Goal: Task Accomplishment & Management: Complete application form

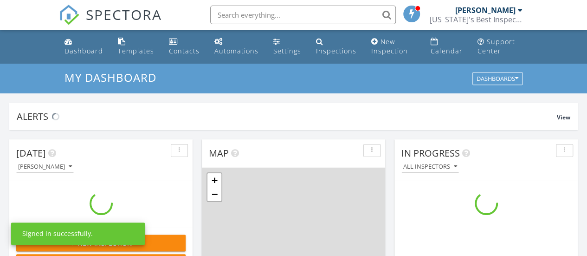
scroll to position [858, 601]
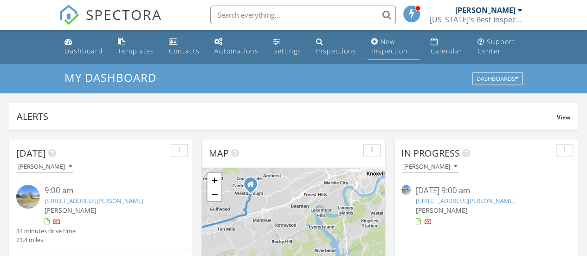
click at [385, 47] on div "New Inspection" at bounding box center [389, 46] width 37 height 18
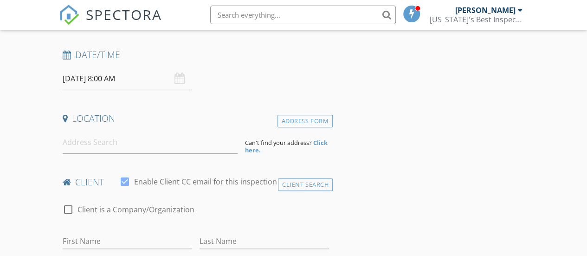
scroll to position [130, 0]
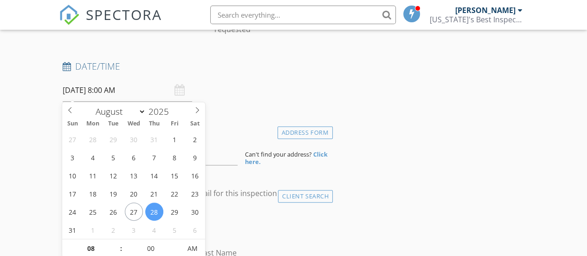
click at [92, 89] on input "08/28/2025 8:00 AM" at bounding box center [127, 90] width 129 height 23
type input "09"
type input "08/28/2025 9:00 AM"
click at [116, 241] on span at bounding box center [116, 243] width 6 height 9
type input "10"
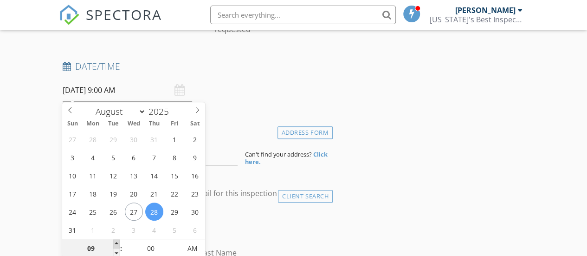
type input "08/28/2025 10:00 AM"
click at [116, 241] on span at bounding box center [116, 243] width 6 height 9
type input "11"
type input "08/28/2025 11:00 AM"
click at [116, 241] on span at bounding box center [116, 243] width 6 height 9
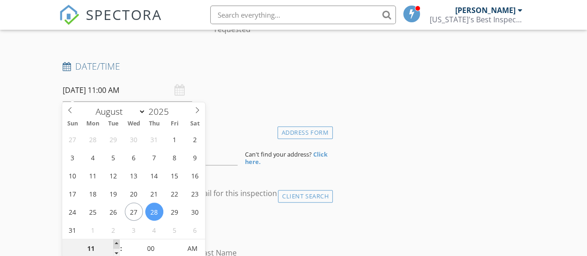
type input "12"
type input "08/28/2025 12:00 PM"
click at [116, 241] on span at bounding box center [116, 243] width 6 height 9
type input "01"
type input "08/28/2025 1:00 PM"
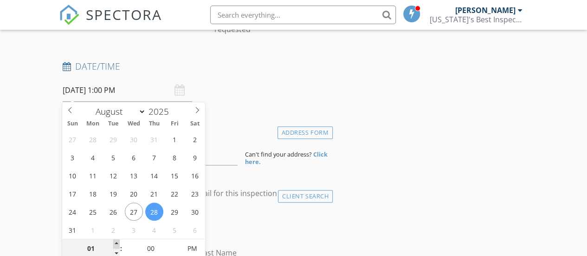
click at [116, 241] on span at bounding box center [116, 243] width 6 height 9
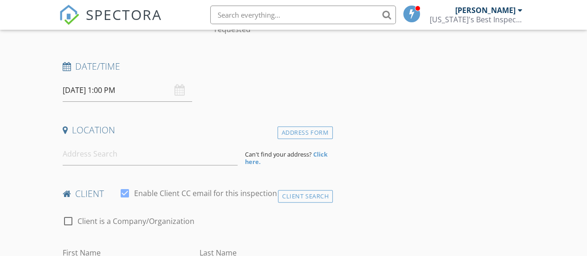
click at [89, 155] on input at bounding box center [150, 153] width 175 height 23
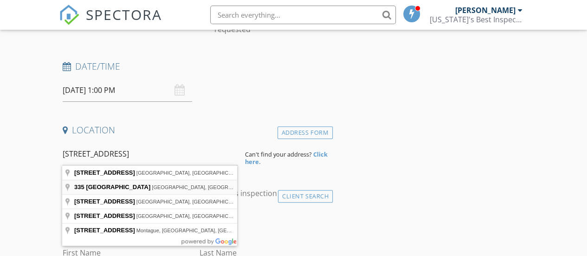
type input "335 East Chestnut Hill Road, Townsend, TN, USA"
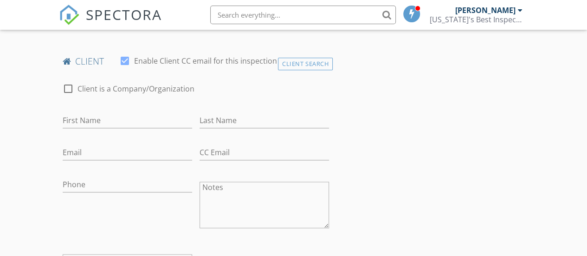
scroll to position [476, 0]
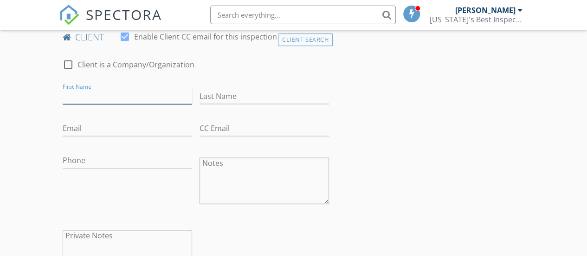
click at [86, 94] on input "First Name" at bounding box center [127, 96] width 129 height 15
type input "John and Lelissa"
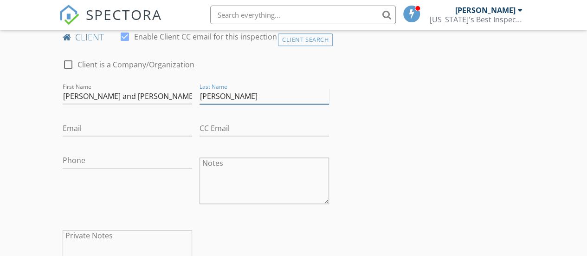
type input "Renaud"
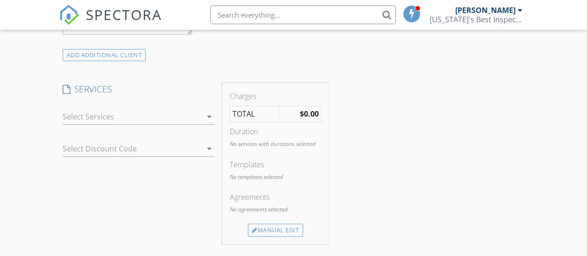
scroll to position [722, 0]
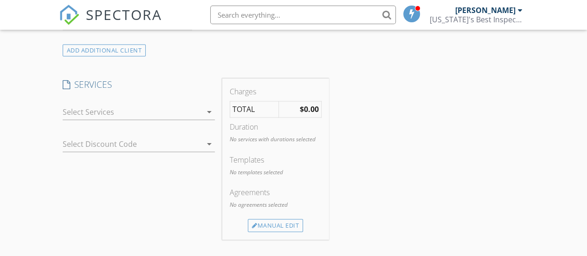
type input "johnrenaud2@gmail.com"
click at [124, 113] on div at bounding box center [132, 111] width 139 height 15
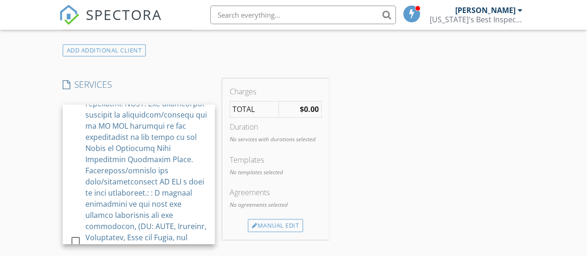
scroll to position [1020, 0]
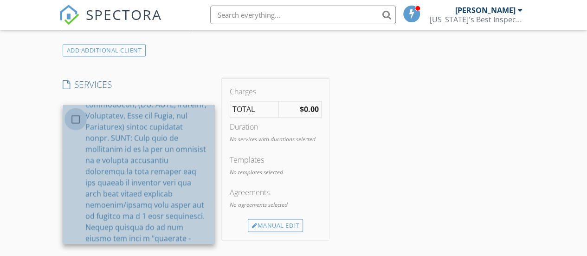
click at [76, 127] on div at bounding box center [76, 119] width 16 height 16
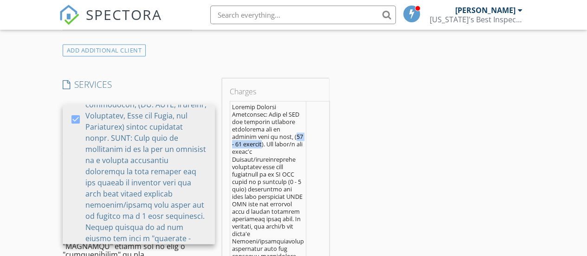
drag, startPoint x: 234, startPoint y: 141, endPoint x: 275, endPoint y: 141, distance: 41.7
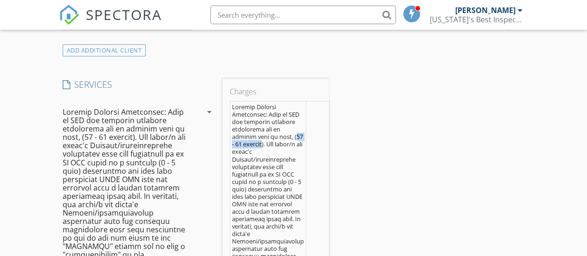
drag, startPoint x: 234, startPoint y: 141, endPoint x: 251, endPoint y: 142, distance: 17.2
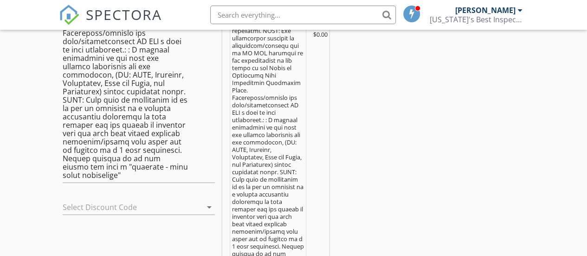
scroll to position [1019, 0]
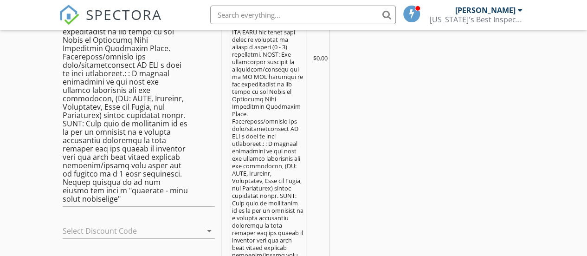
click at [109, 223] on div at bounding box center [126, 230] width 126 height 15
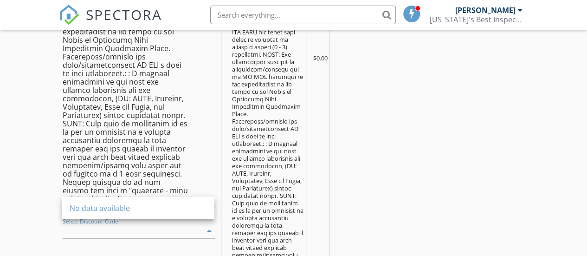
click at [109, 217] on div "Select Discount Code arrow_drop_down" at bounding box center [139, 232] width 152 height 30
click at [174, 116] on div at bounding box center [125, 6] width 125 height 392
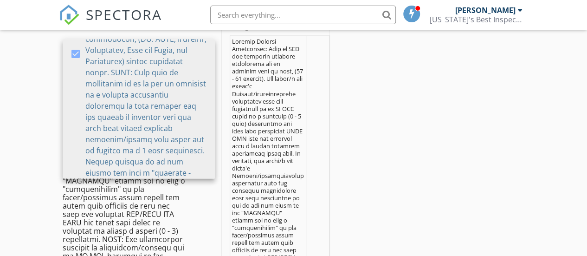
scroll to position [0, 0]
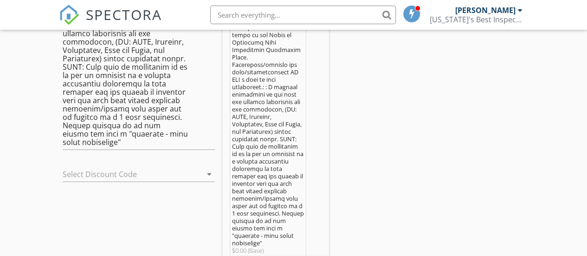
scroll to position [1093, 0]
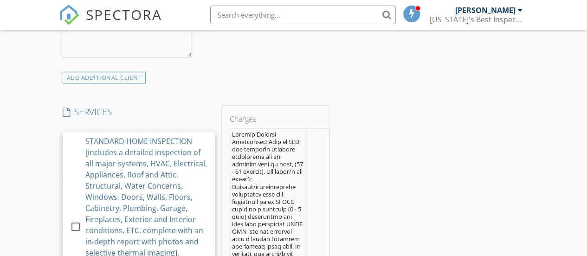
scroll to position [689, 0]
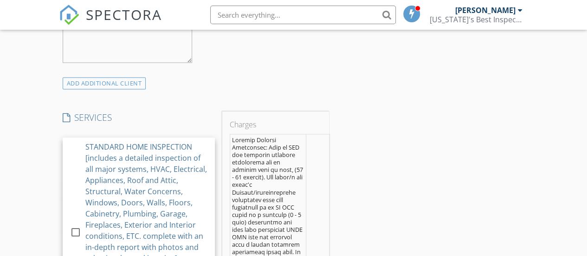
click at [126, 111] on h4 "SERVICES" at bounding box center [139, 117] width 152 height 12
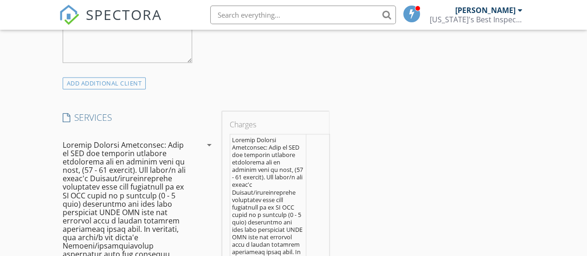
click at [90, 116] on h4 "SERVICES" at bounding box center [139, 117] width 152 height 12
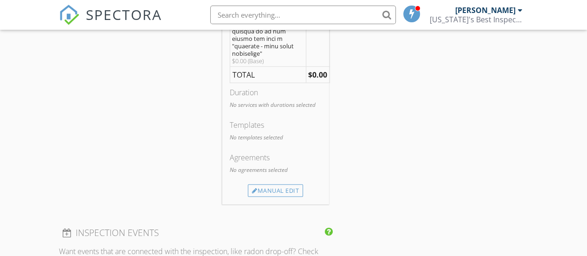
scroll to position [1279, 0]
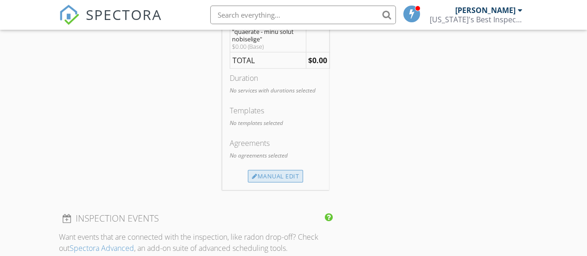
click at [284, 183] on div "Manual Edit" at bounding box center [275, 176] width 55 height 13
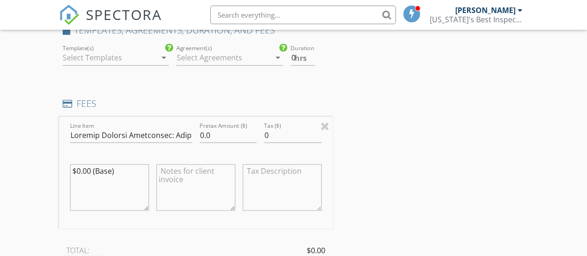
scroll to position [750, 0]
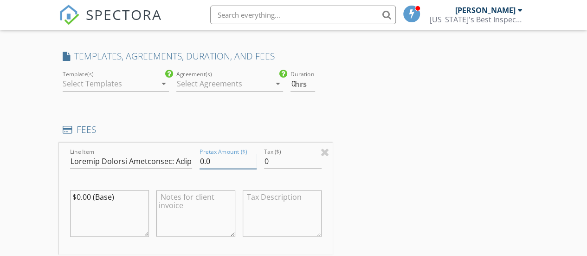
click at [199, 159] on input "0.0" at bounding box center [228, 160] width 58 height 15
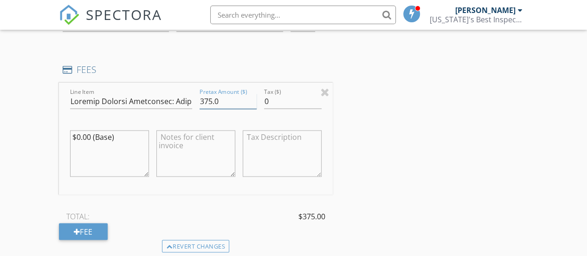
scroll to position [838, 0]
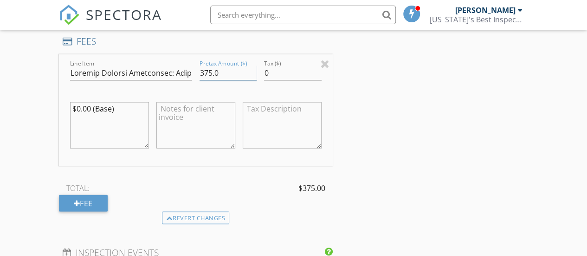
type input "375.0"
drag, startPoint x: 72, startPoint y: 108, endPoint x: 122, endPoint y: 103, distance: 50.3
click at [122, 103] on textarea "$0.00 (Base)" at bounding box center [109, 125] width 79 height 46
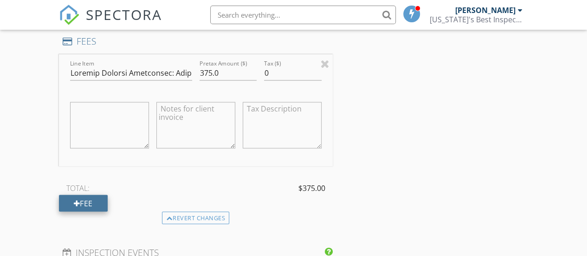
click at [85, 197] on div "Fee" at bounding box center [83, 202] width 49 height 17
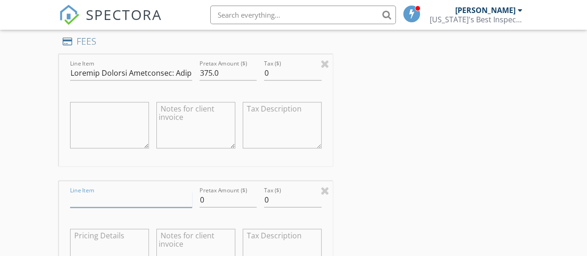
click at [88, 195] on input "Line Item" at bounding box center [131, 199] width 122 height 15
type input "4% card fee"
click at [199, 198] on input "0" at bounding box center [228, 199] width 58 height 15
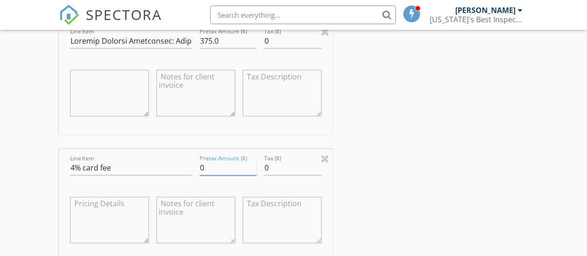
scroll to position [780, 0]
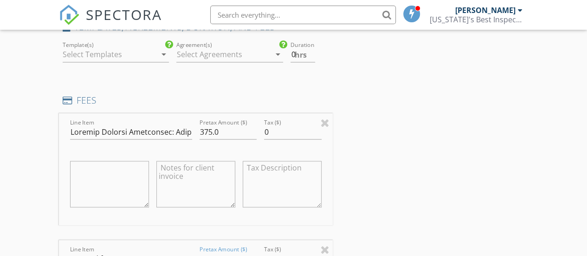
click at [111, 171] on textarea at bounding box center [109, 183] width 79 height 46
click at [81, 163] on textarea at bounding box center [109, 183] width 79 height 46
type textarea "Base rate based on square footage $475"
click at [171, 167] on textarea at bounding box center [195, 183] width 79 height 46
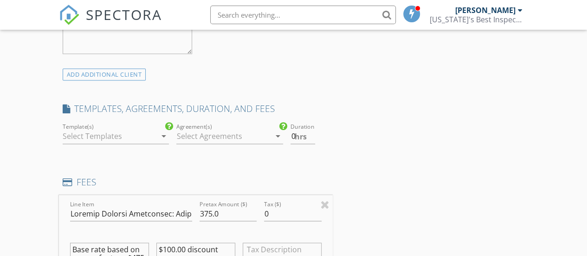
scroll to position [695, 0]
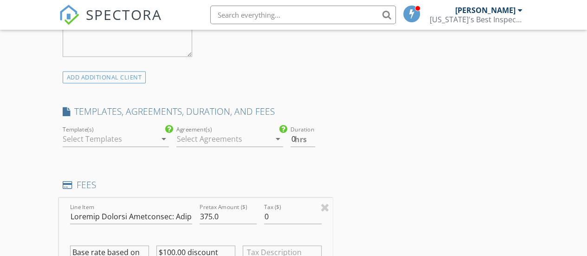
type textarea "$100.00 discount"
click at [110, 139] on div at bounding box center [110, 138] width 94 height 15
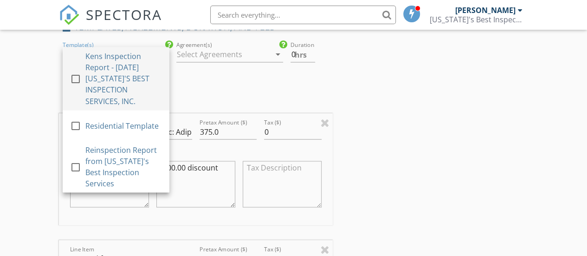
scroll to position [782, 0]
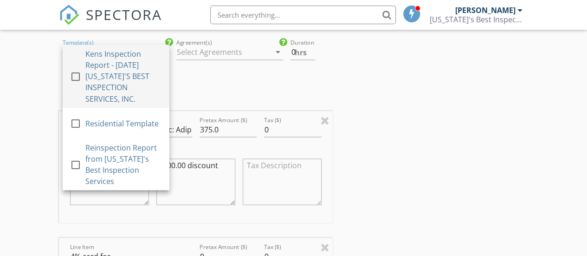
click at [257, 86] on div "INSPECTOR(S) check_box Ken Ledford PRIMARY Ken Ledford arrow_drop_down check_bo…" at bounding box center [196, 214] width 274 height 1758
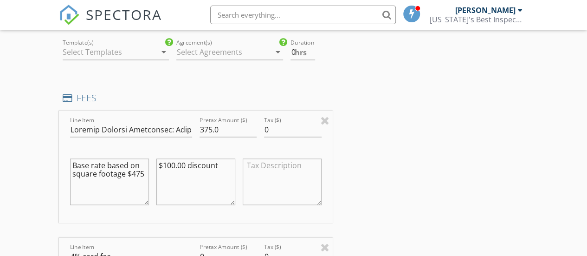
click at [160, 51] on icon "arrow_drop_down" at bounding box center [163, 51] width 11 height 11
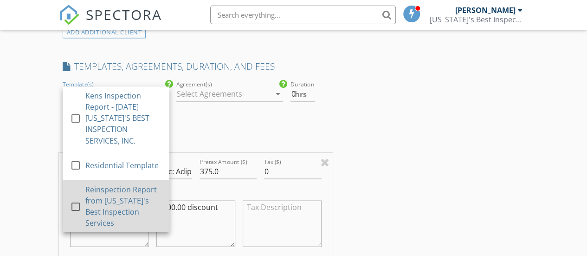
scroll to position [726, 0]
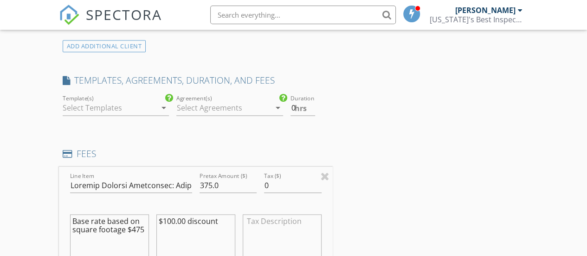
click at [205, 109] on div at bounding box center [223, 107] width 94 height 15
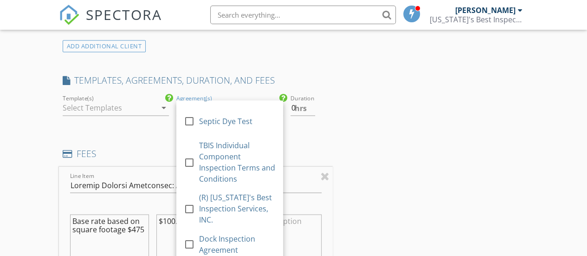
scroll to position [294, 0]
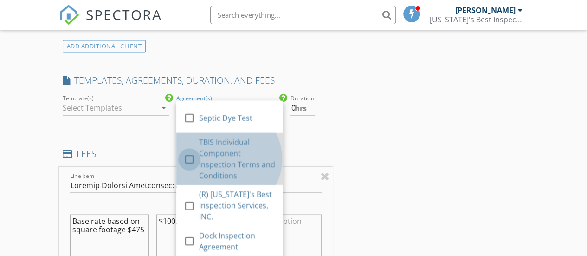
click at [193, 154] on div at bounding box center [189, 159] width 16 height 16
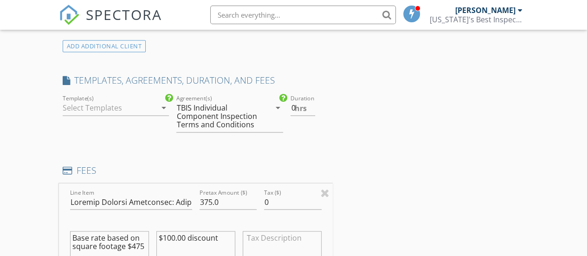
click at [164, 104] on icon "arrow_drop_down" at bounding box center [163, 107] width 11 height 11
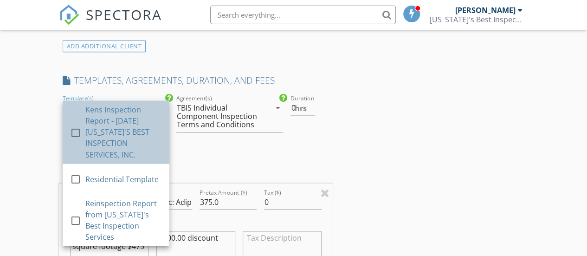
click at [133, 124] on div "Kens Inspection Report - [DATE] [US_STATE]'S BEST INSPECTION SERVICES, INC." at bounding box center [123, 132] width 77 height 56
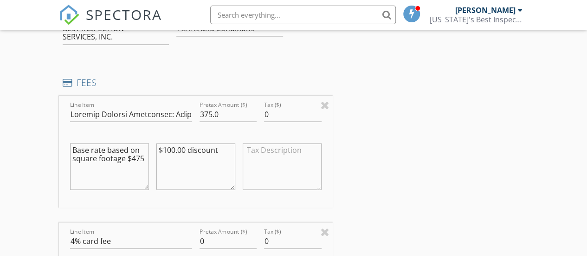
scroll to position [827, 0]
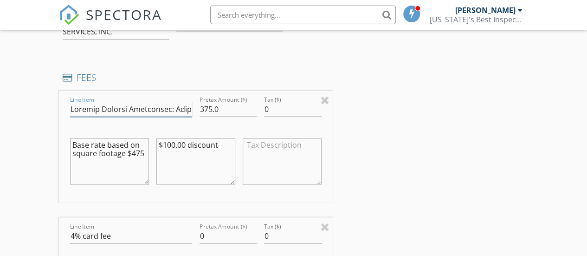
click at [191, 108] on input "Line Item" at bounding box center [131, 108] width 122 height 15
drag, startPoint x: 119, startPoint y: 105, endPoint x: 141, endPoint y: 106, distance: 21.8
click at [141, 106] on input "Line Item" at bounding box center [131, 108] width 122 height 15
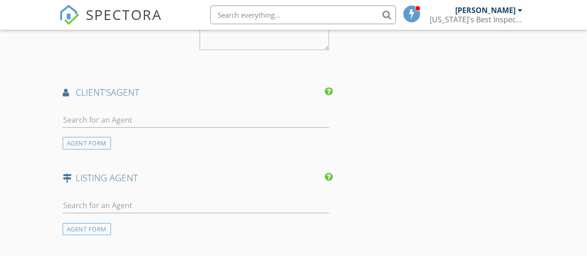
scroll to position [1336, 0]
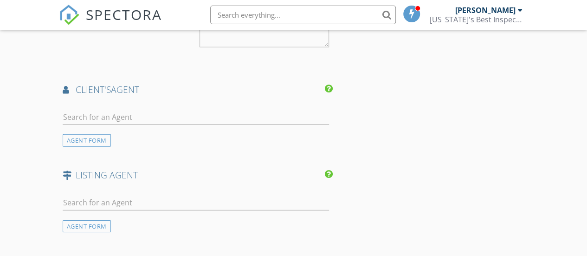
type input "Limited Cursory Inspection: This is NOT our standard detailed inspection due to…"
click at [71, 113] on input "text" at bounding box center [196, 116] width 266 height 15
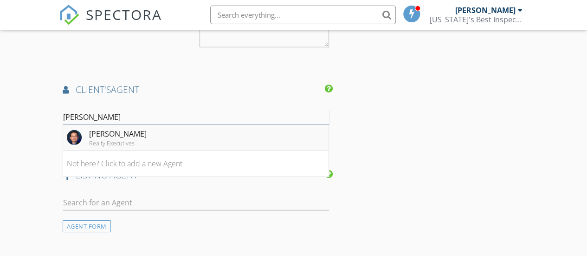
type input "Quint"
click at [135, 140] on div "Realty Executives" at bounding box center [118, 142] width 58 height 7
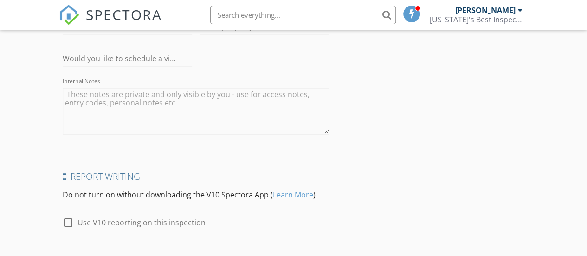
scroll to position [1928, 0]
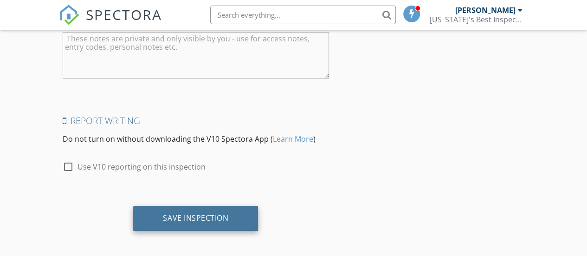
click at [233, 220] on div "Save Inspection" at bounding box center [195, 217] width 125 height 25
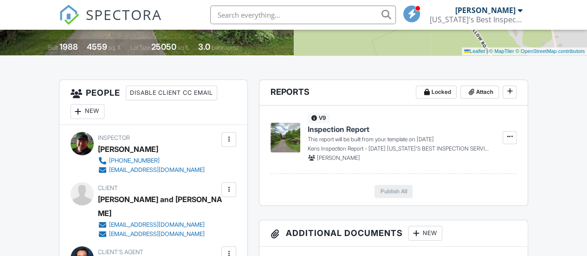
scroll to position [208, 0]
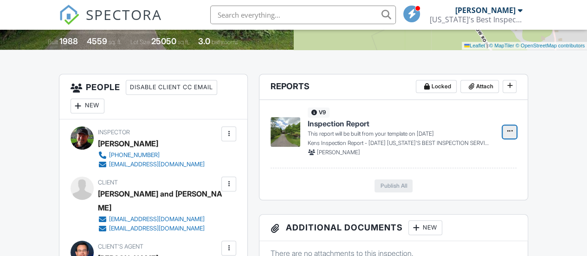
click at [509, 129] on icon at bounding box center [509, 130] width 6 height 9
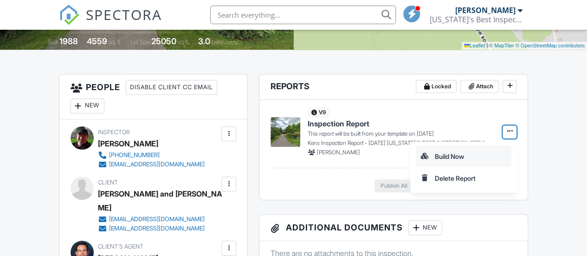
click at [451, 157] on input "Build Now" at bounding box center [463, 156] width 95 height 21
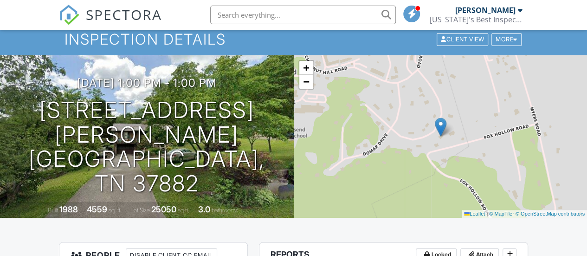
scroll to position [0, 0]
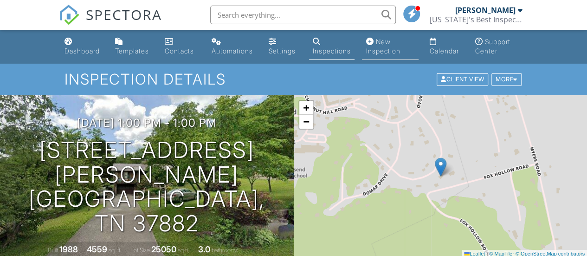
click at [380, 45] on div "New Inspection" at bounding box center [382, 46] width 34 height 17
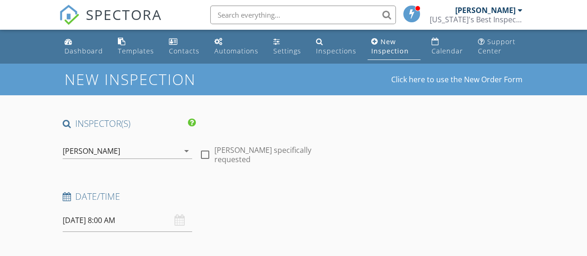
click at [91, 220] on input "08/28/2025 8:00 AM" at bounding box center [127, 220] width 129 height 23
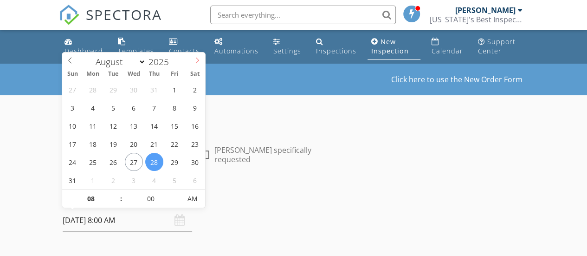
select select "8"
click at [196, 61] on icon at bounding box center [197, 60] width 6 height 6
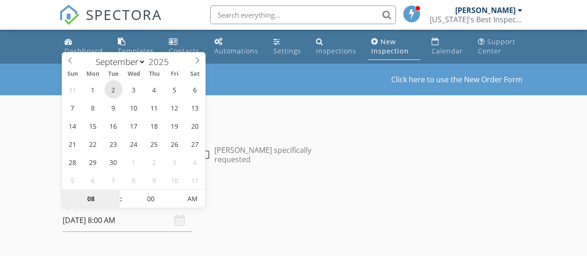
type input "09/02/2025 8:00 AM"
type input "09"
type input "09/02/2025 9:00 AM"
click at [117, 192] on span at bounding box center [116, 193] width 6 height 9
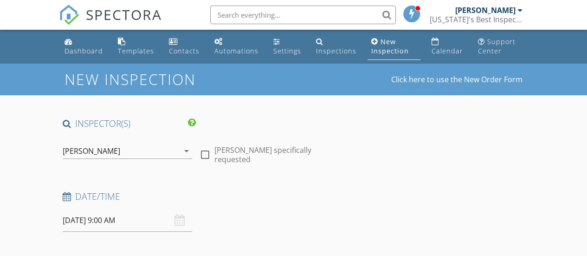
click at [279, 191] on h4 "Date/Time" at bounding box center [196, 196] width 266 height 12
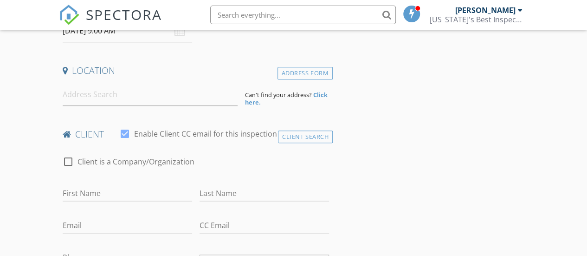
scroll to position [187, 0]
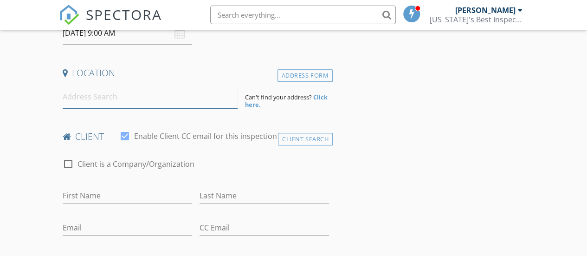
click at [87, 96] on input at bounding box center [150, 96] width 175 height 23
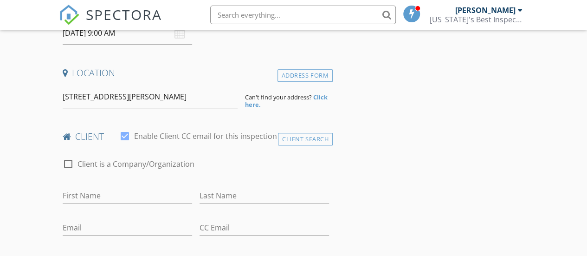
type input "11914 Sandy Run Road, Knoxville, TN, USA"
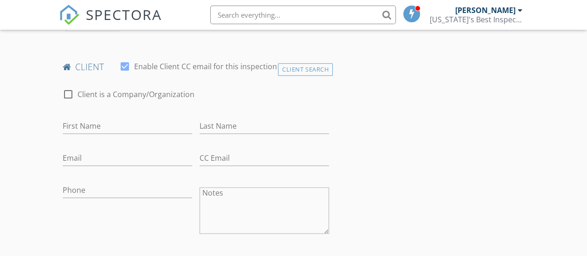
scroll to position [444, 0]
click at [71, 124] on input "First Name" at bounding box center [127, 127] width 129 height 15
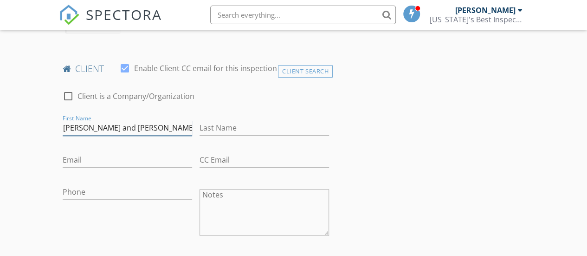
type input "Tim and Shelly"
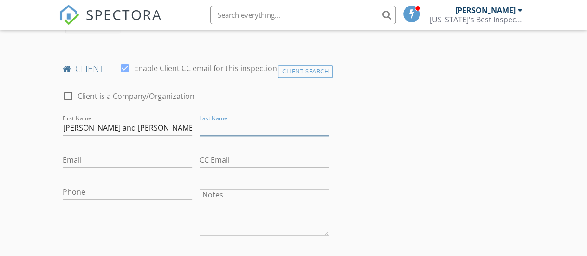
click at [232, 120] on input "Last Name" at bounding box center [263, 127] width 129 height 15
type input "Letendre@icloud.com"
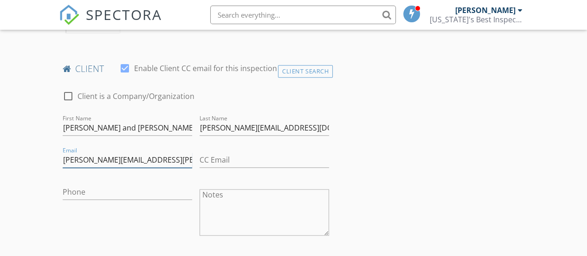
type input "tim.letendre@icloud.com"
drag, startPoint x: 231, startPoint y: 128, endPoint x: 287, endPoint y: 123, distance: 55.9
click at [287, 123] on input "Letendre@icloud.com" at bounding box center [263, 127] width 129 height 15
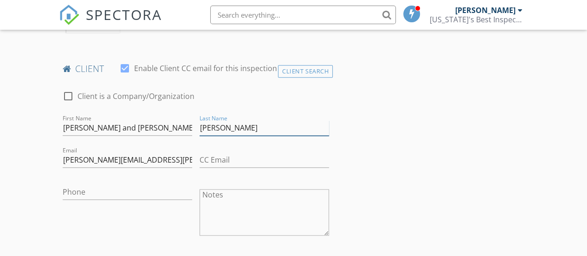
type input "[PERSON_NAME]"
click at [97, 190] on input "Phone" at bounding box center [127, 191] width 129 height 15
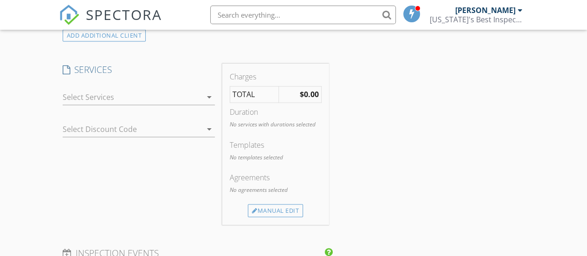
scroll to position [744, 0]
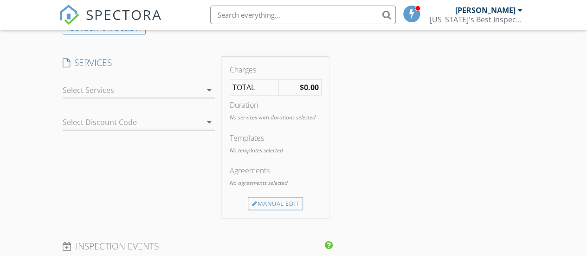
type input "[PHONE_NUMBER]"
click at [98, 88] on div at bounding box center [132, 90] width 139 height 15
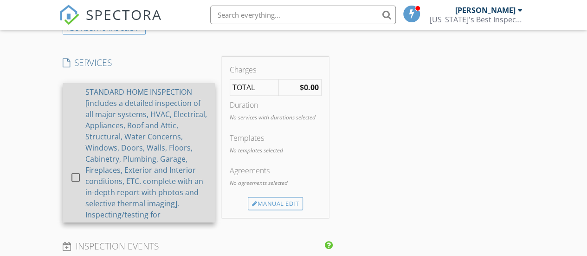
click at [76, 173] on div at bounding box center [76, 177] width 16 height 16
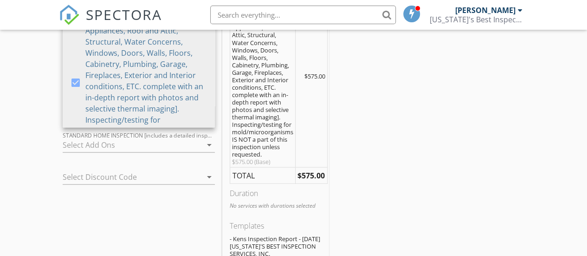
scroll to position [938, 0]
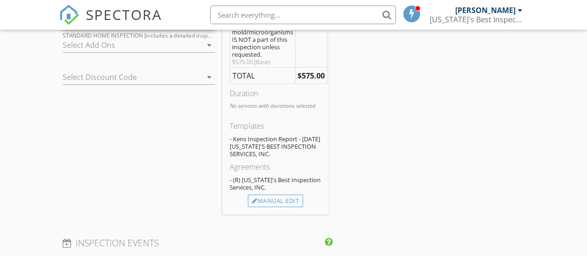
click at [109, 30] on div "SPECTORA" at bounding box center [110, 15] width 103 height 30
click at [106, 38] on div at bounding box center [132, 45] width 139 height 15
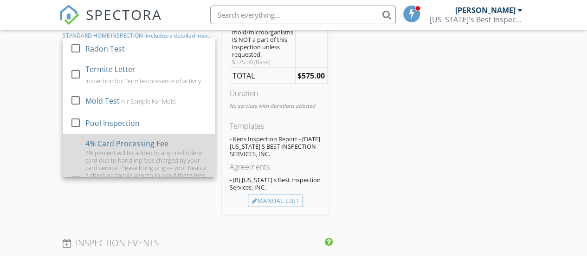
click at [121, 138] on div "4% Card Processing Fee" at bounding box center [126, 143] width 83 height 11
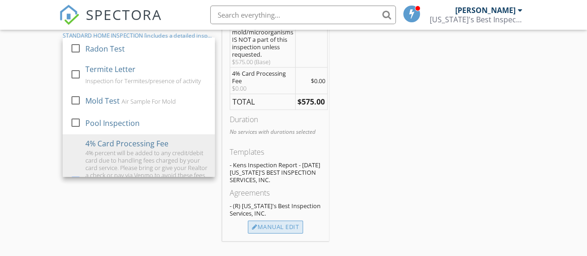
click at [274, 226] on div "Manual Edit" at bounding box center [275, 226] width 55 height 13
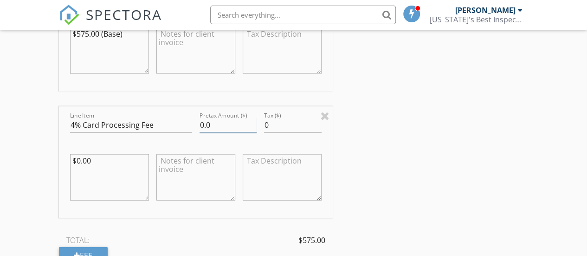
click at [199, 122] on input "0.0" at bounding box center [228, 124] width 58 height 15
type input "23.0"
click at [444, 123] on div "INSPECTOR(S) check_box Ken Ledford PRIMARY Ken Ledford arrow_drop_down check_bo…" at bounding box center [293, 98] width 469 height 1837
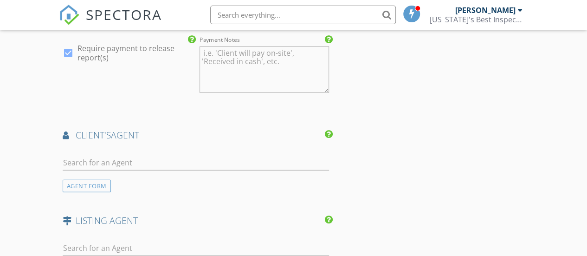
scroll to position [1304, 0]
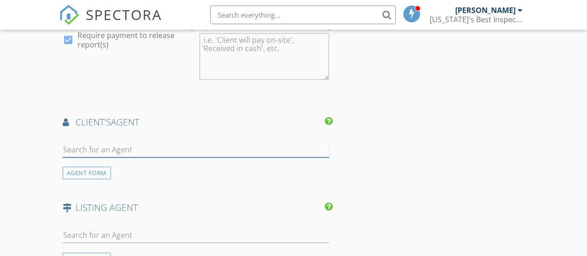
click at [76, 144] on input "text" at bounding box center [196, 149] width 266 height 15
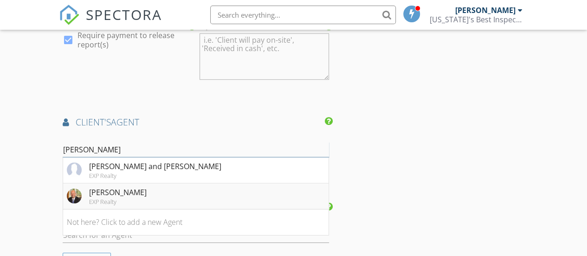
type input "[PERSON_NAME]"
click at [102, 198] on div "EXP Realty" at bounding box center [118, 201] width 58 height 7
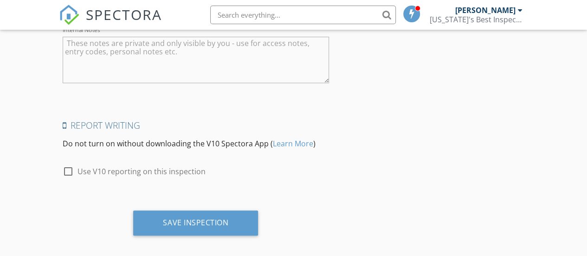
scroll to position [1928, 0]
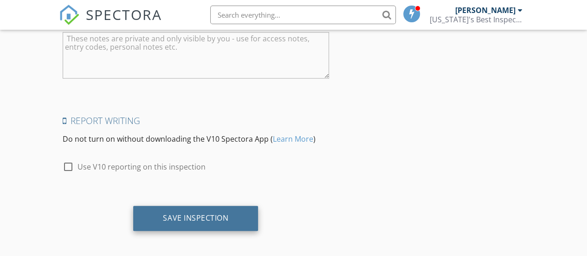
click at [237, 210] on div "Save Inspection" at bounding box center [195, 217] width 125 height 25
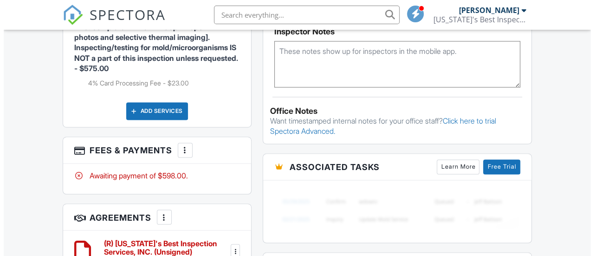
scroll to position [705, 0]
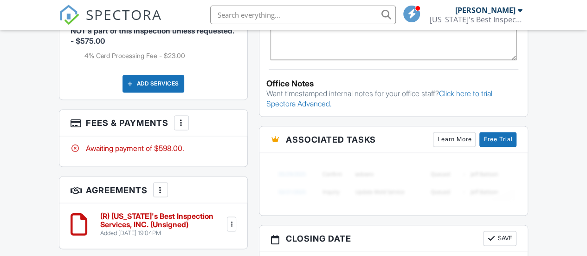
click at [185, 118] on div at bounding box center [181, 122] width 9 height 9
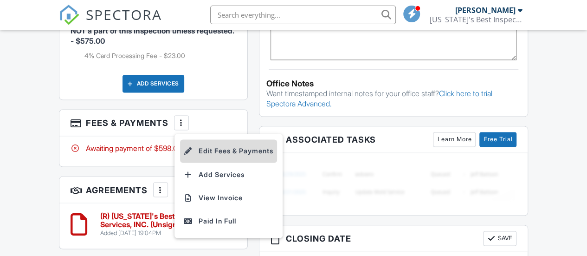
click at [211, 139] on li "Edit Fees & Payments" at bounding box center [228, 150] width 97 height 23
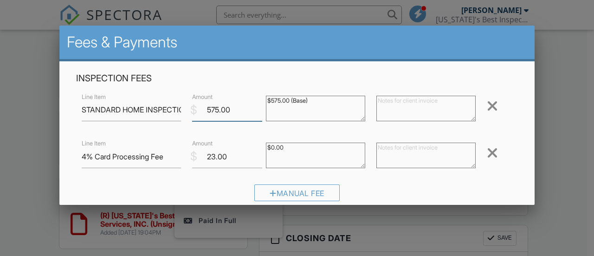
drag, startPoint x: 207, startPoint y: 111, endPoint x: 214, endPoint y: 110, distance: 7.4
click at [214, 110] on input "575.00" at bounding box center [227, 109] width 70 height 23
type input "575.00"
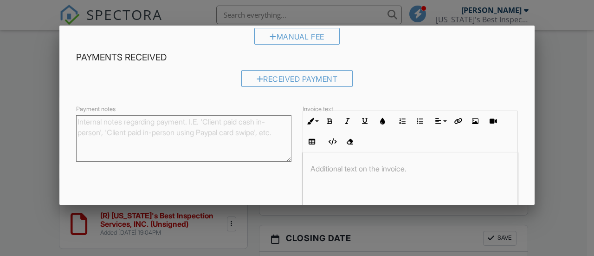
scroll to position [209, 0]
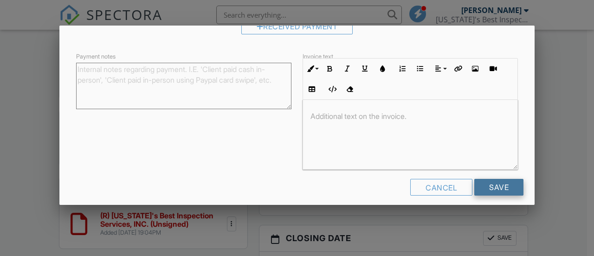
click at [513, 185] on input "Save" at bounding box center [498, 187] width 49 height 17
